Goal: Task Accomplishment & Management: Complete application form

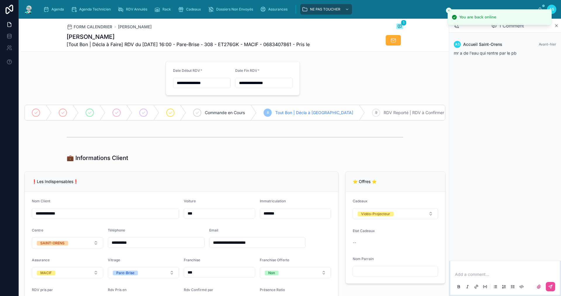
scroll to position [613, 0]
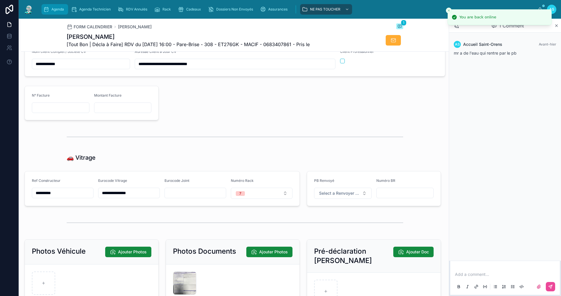
click at [60, 12] on div "Agenda" at bounding box center [54, 9] width 23 height 9
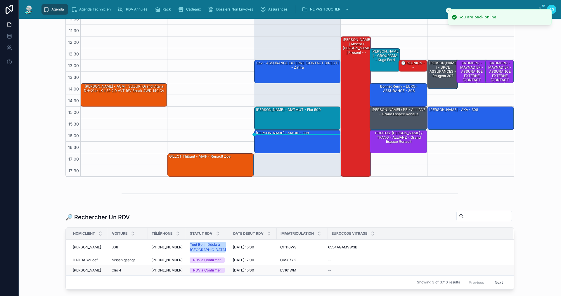
scroll to position [117, 0]
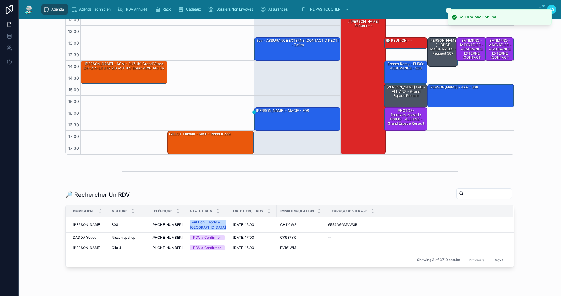
click at [466, 196] on input "text" at bounding box center [487, 193] width 48 height 8
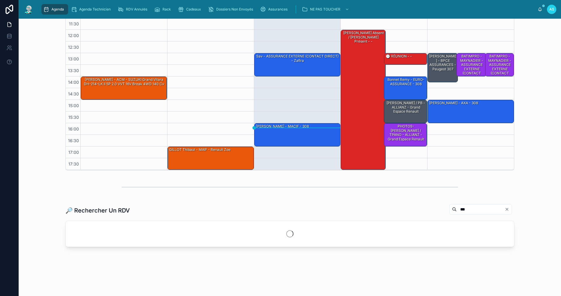
scroll to position [101, 0]
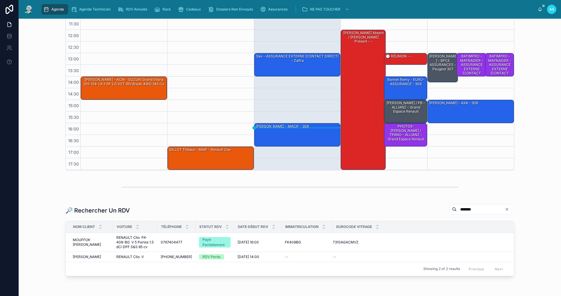
scroll to position [117, 0]
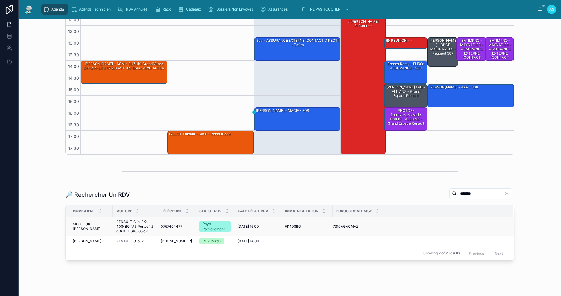
type input "*******"
click at [127, 227] on span "RENAULT Clio FK-408-BG V 5 Portes 1.5 dCi DPF S&S 85 cv" at bounding box center [134, 227] width 37 height 14
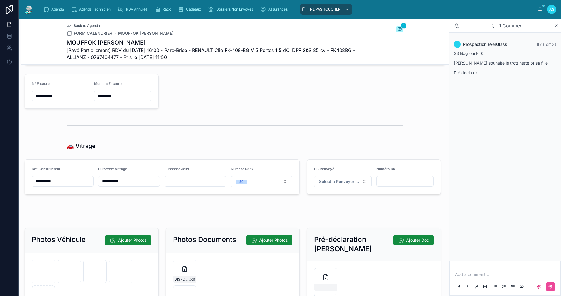
scroll to position [634, 0]
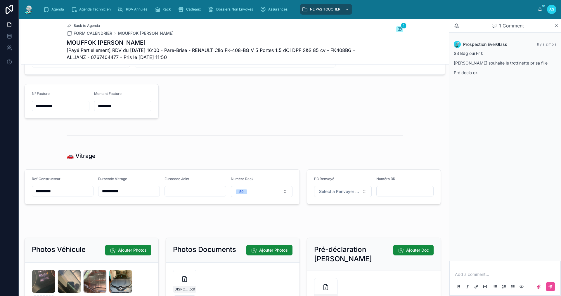
click at [482, 276] on p at bounding box center [506, 275] width 102 height 6
click at [550, 289] on button at bounding box center [549, 286] width 9 height 9
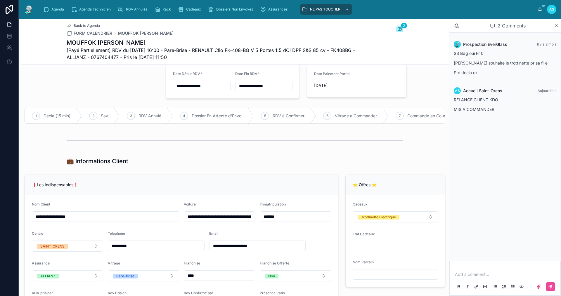
scroll to position [0, 0]
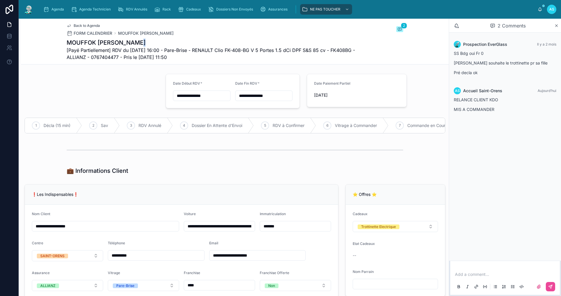
drag, startPoint x: 138, startPoint y: 42, endPoint x: 66, endPoint y: 47, distance: 72.6
click at [61, 48] on div "Back to Agenda FORM CALENDRIER MOUFFOK [PERSON_NAME] 2 MOUFFOK [PERSON_NAME] [P…" at bounding box center [234, 42] width 427 height 46
drag, startPoint x: 63, startPoint y: 44, endPoint x: 137, endPoint y: 44, distance: 74.2
click at [137, 44] on div "Back to Agenda FORM CALENDRIER MOUFFOK [PERSON_NAME] 2 MOUFFOK [PERSON_NAME] [P…" at bounding box center [234, 42] width 427 height 46
copy h1 "MOUFFOK [PERSON_NAME]"
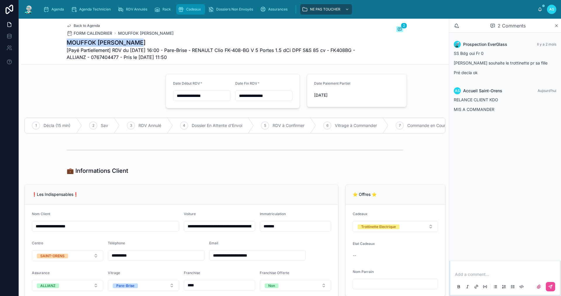
click at [193, 13] on div "Cadeaux" at bounding box center [190, 9] width 25 height 9
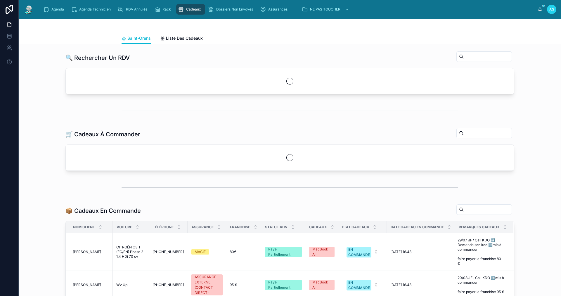
drag, startPoint x: 462, startPoint y: 56, endPoint x: 463, endPoint y: 62, distance: 6.6
click at [463, 56] on input "text" at bounding box center [487, 57] width 48 height 8
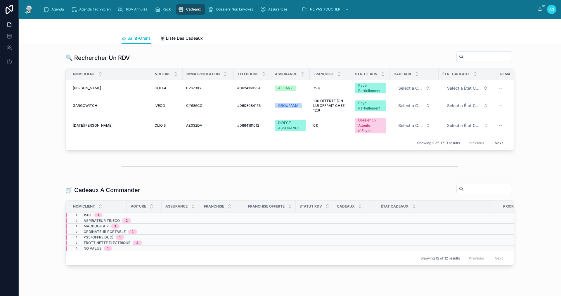
drag, startPoint x: 463, startPoint y: 62, endPoint x: 459, endPoint y: 54, distance: 9.5
click at [459, 53] on div at bounding box center [482, 56] width 62 height 11
click at [463, 54] on input "text" at bounding box center [487, 57] width 48 height 8
paste input "**********"
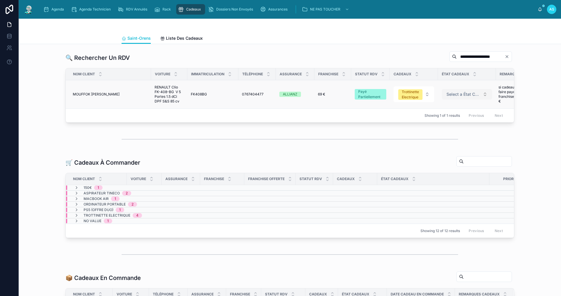
type input "**********"
click at [452, 94] on span "Select a État Cadeaux" at bounding box center [463, 94] width 34 height 6
click at [456, 117] on div "A COMMANDER" at bounding box center [448, 117] width 27 height 5
click at [51, 8] on div "Agenda" at bounding box center [54, 9] width 23 height 9
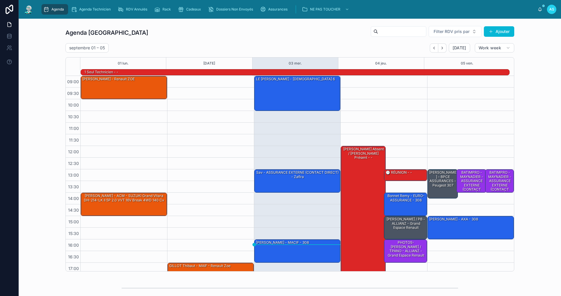
scroll to position [15, 0]
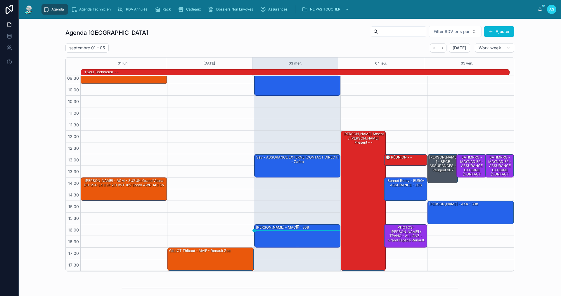
click at [270, 234] on div "[PERSON_NAME] - MACIF - 308" at bounding box center [297, 236] width 85 height 22
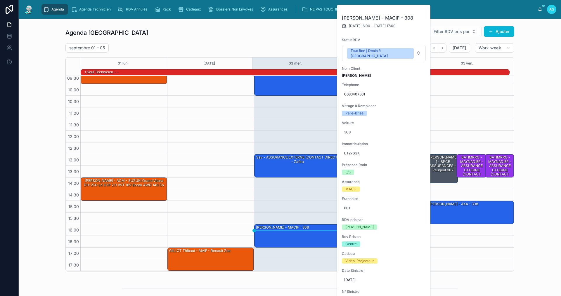
click at [0, 0] on icon at bounding box center [0, 0] width 0 height 0
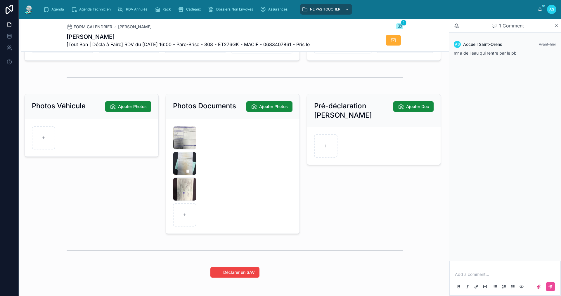
scroll to position [759, 0]
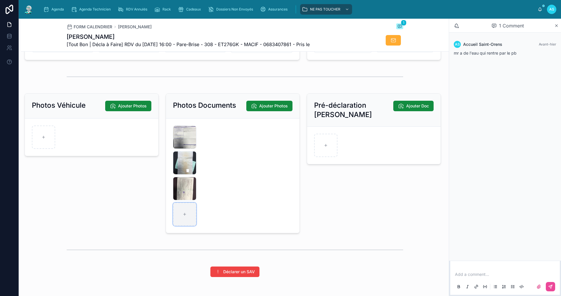
click at [178, 222] on div at bounding box center [184, 214] width 23 height 23
type input "**********"
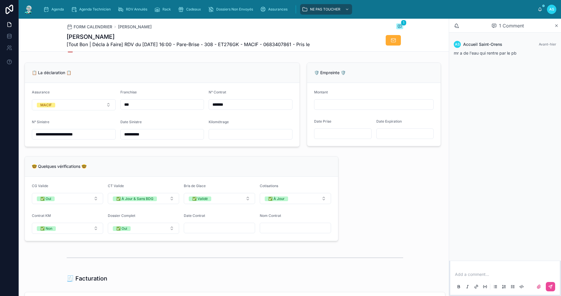
scroll to position [350, 0]
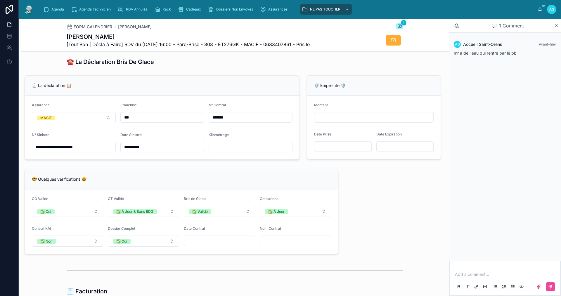
click at [232, 151] on input "text" at bounding box center [250, 147] width 83 height 8
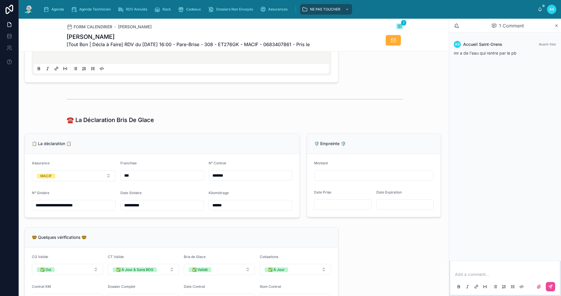
scroll to position [292, 0]
type input "******"
click at [55, 9] on span "Agenda" at bounding box center [57, 9] width 13 height 5
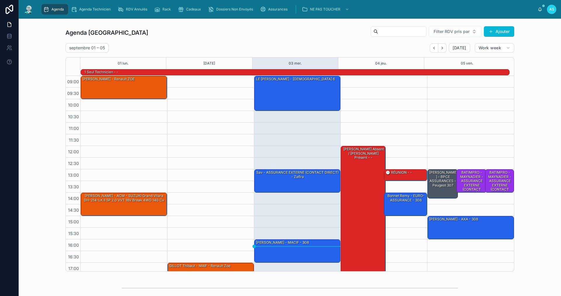
click at [219, 47] on div "[DATE] – [DATE] [DATE] Work week" at bounding box center [289, 47] width 448 height 9
click at [190, 12] on div "Cadeaux" at bounding box center [190, 9] width 25 height 9
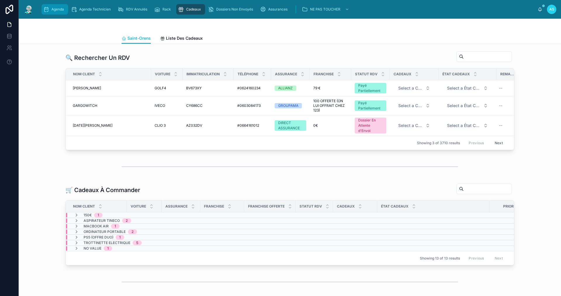
click at [55, 11] on span "Agenda" at bounding box center [57, 9] width 13 height 5
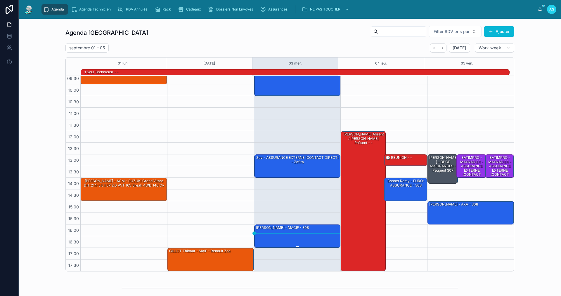
click at [272, 229] on div "[PERSON_NAME] - MACIF - 308" at bounding box center [282, 227] width 54 height 5
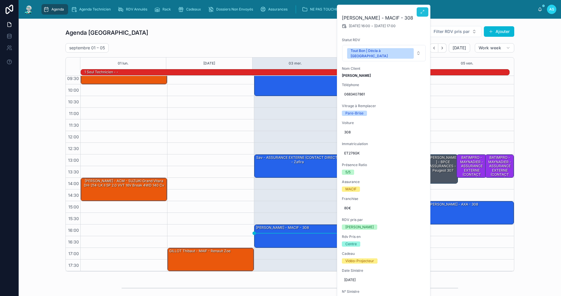
click at [423, 12] on icon at bounding box center [422, 12] width 5 height 5
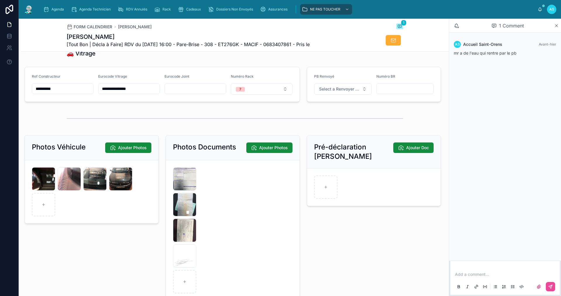
scroll to position [730, 0]
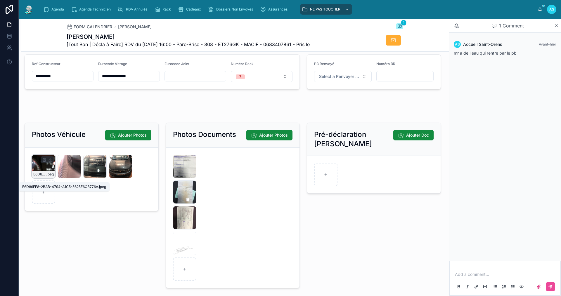
click at [48, 177] on span ".jpeg" at bounding box center [50, 174] width 8 height 5
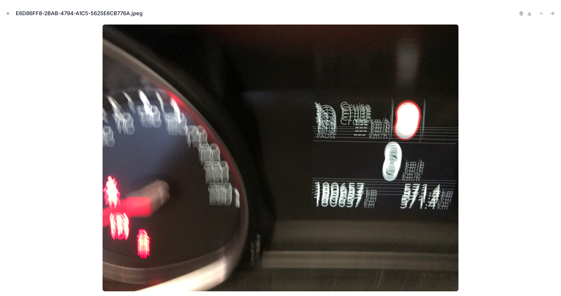
click at [7, 13] on icon "Close modal" at bounding box center [8, 13] width 4 height 4
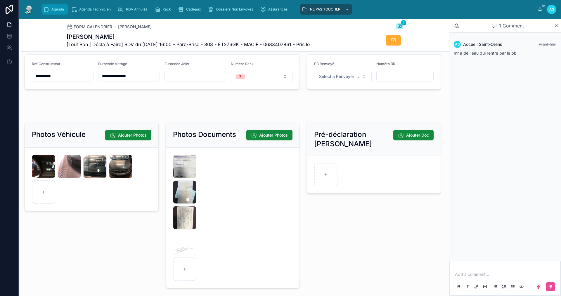
click at [51, 8] on div "Agenda" at bounding box center [54, 9] width 23 height 9
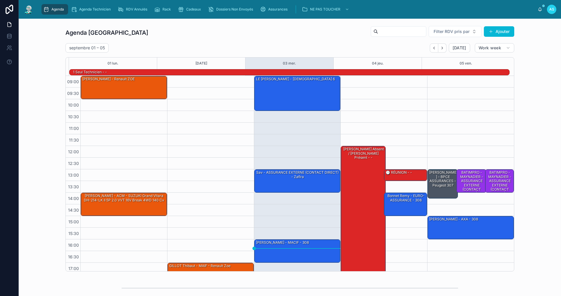
scroll to position [15, 0]
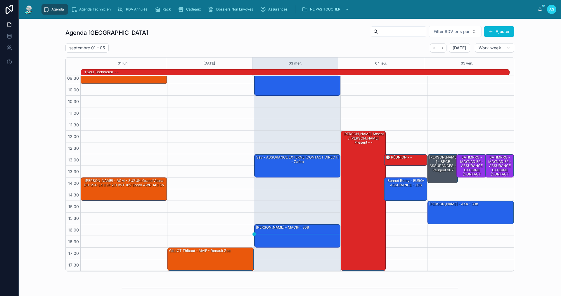
click at [201, 43] on div "[DATE] – [DATE] [DATE] Work week" at bounding box center [289, 47] width 448 height 9
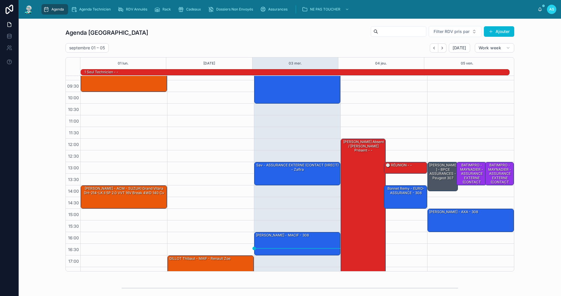
scroll to position [0, 0]
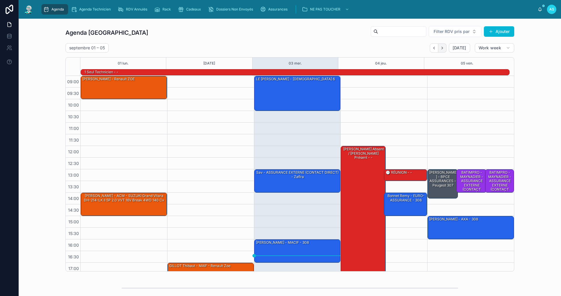
click at [439, 51] on button "Next" at bounding box center [442, 47] width 8 height 9
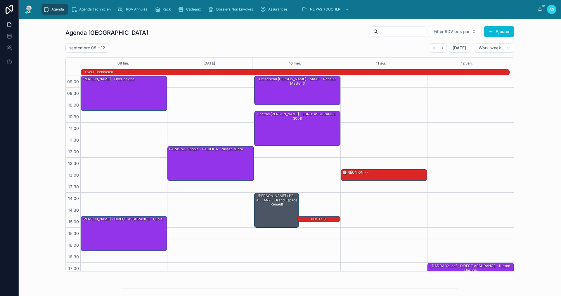
click at [535, 205] on div "Agenda Saint-Orens Filter RDV pris par Ajouter [DATE] – [DATE] [DATE] Work week…" at bounding box center [289, 148] width 533 height 250
click at [60, 5] on div "Agenda" at bounding box center [54, 9] width 23 height 9
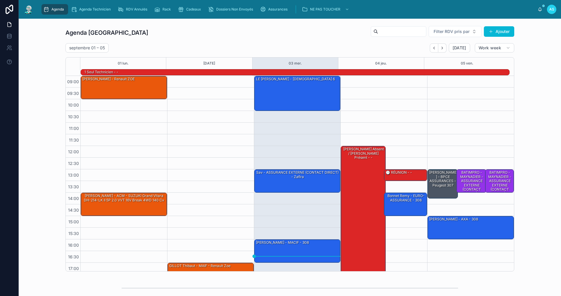
scroll to position [15, 0]
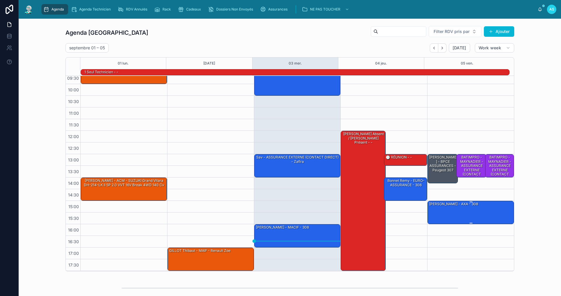
click at [445, 208] on div "[PERSON_NAME] - AXA - 308" at bounding box center [470, 212] width 85 height 22
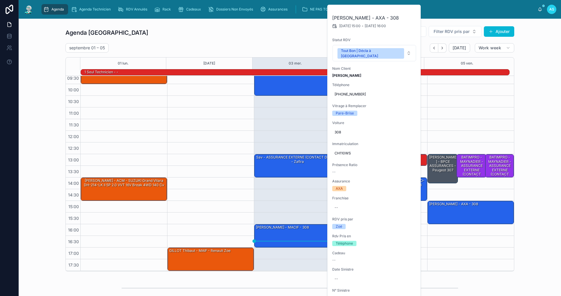
click at [549, 216] on div "Agenda Saint-Orens Filter RDV pris par Ajouter [DATE] – [DATE] [DATE] Work week…" at bounding box center [289, 148] width 533 height 250
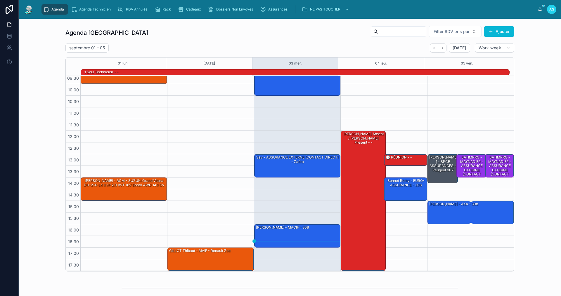
click at [477, 208] on div "[PERSON_NAME] - AXA - 308" at bounding box center [470, 212] width 85 height 22
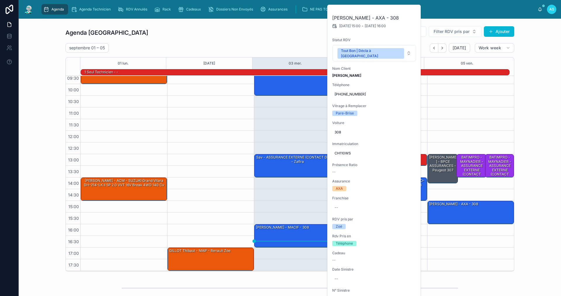
click at [541, 192] on div "Agenda Saint-Orens Filter RDV pris par Ajouter [DATE] – [DATE] [DATE] Work week…" at bounding box center [289, 148] width 533 height 250
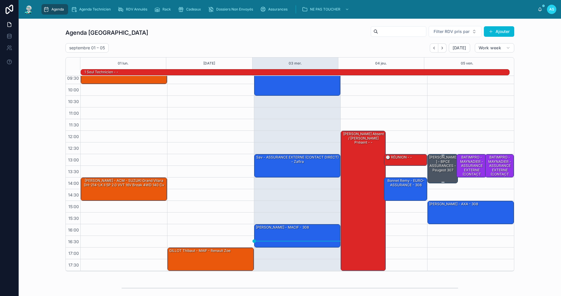
click at [444, 172] on div "[PERSON_NAME] - BPCE ASSURANCES - Peugeot 307" at bounding box center [442, 164] width 29 height 18
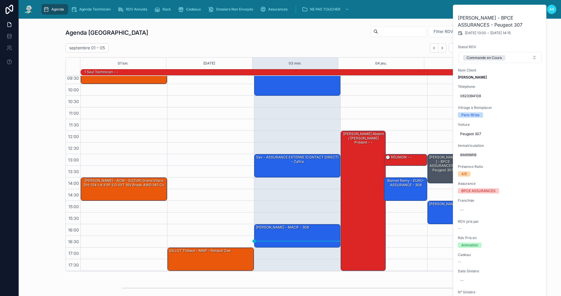
click at [549, 206] on div "Agenda Saint-Orens Filter RDV pris par Ajouter [DATE] – [DATE] [DATE] Work week…" at bounding box center [289, 148] width 533 height 250
